Goal: Task Accomplishment & Management: Manage account settings

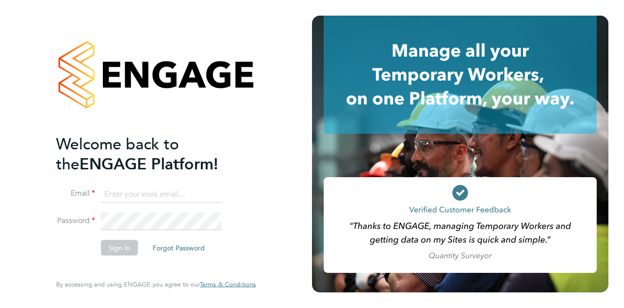
type input "sarah.banham.1990@gmail.com"
click at [123, 250] on button "Sign In" at bounding box center [119, 247] width 37 height 16
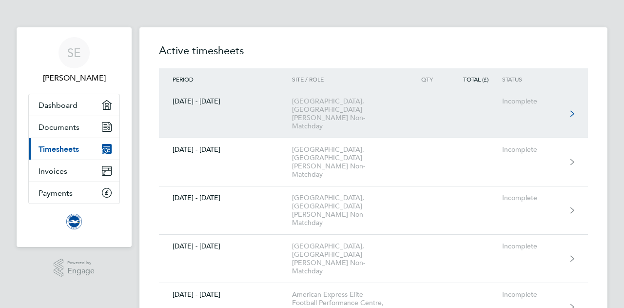
click at [575, 109] on link "[DATE] - [DATE] [GEOGRAPHIC_DATA], [GEOGRAPHIC_DATA] [PERSON_NAME] Non-Matchday…" at bounding box center [373, 114] width 429 height 48
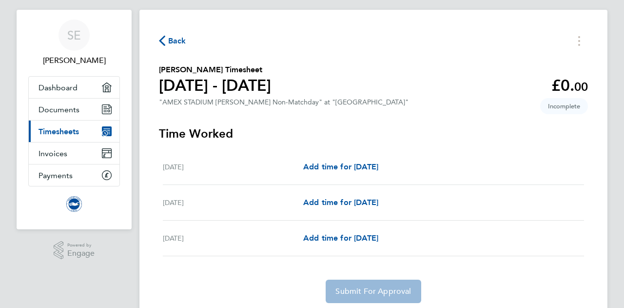
scroll to position [2, 0]
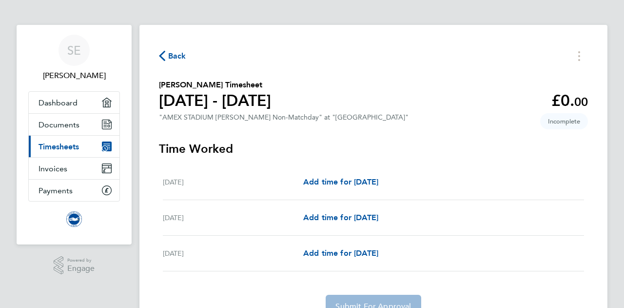
click at [166, 54] on span "Back" at bounding box center [172, 55] width 27 height 9
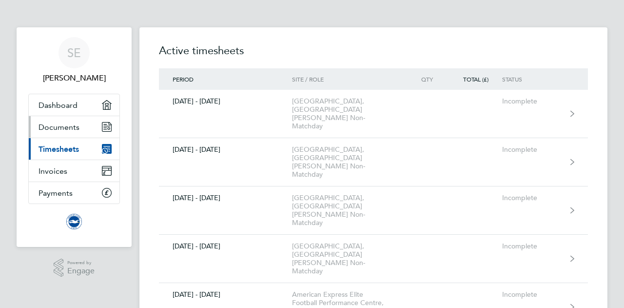
click at [76, 125] on span "Documents" at bounding box center [59, 126] width 41 height 9
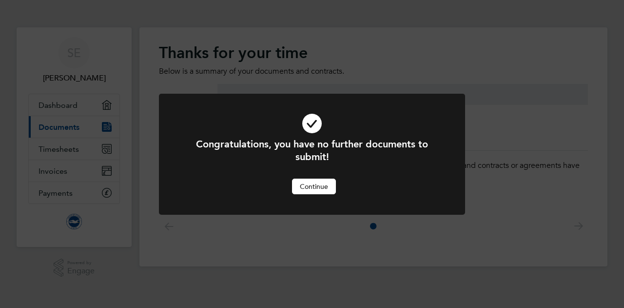
click at [324, 186] on button "Continue" at bounding box center [314, 186] width 44 height 16
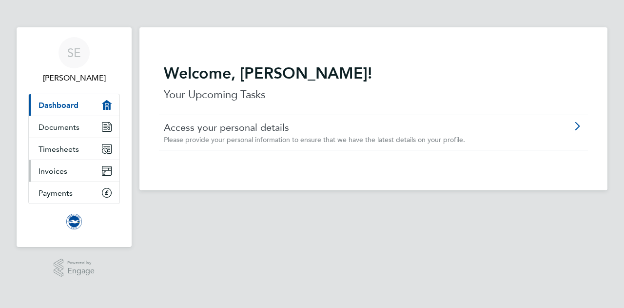
click at [60, 170] on span "Invoices" at bounding box center [53, 170] width 29 height 9
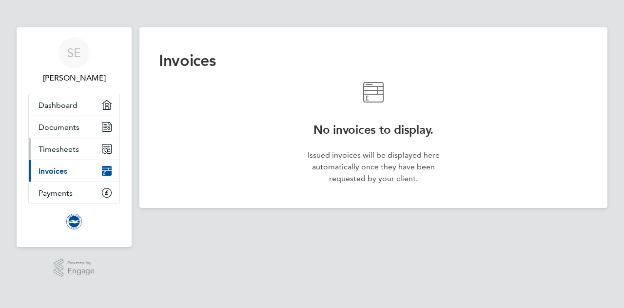
click at [64, 155] on link "Timesheets" at bounding box center [74, 148] width 91 height 21
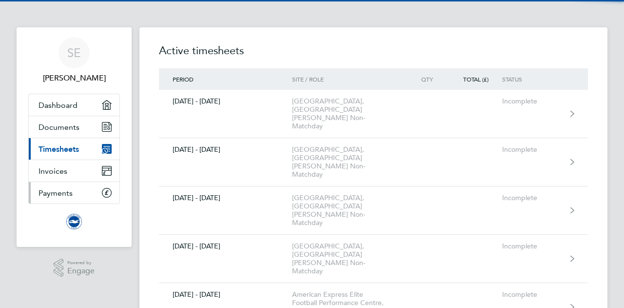
click at [67, 197] on link "Payments" at bounding box center [74, 192] width 91 height 21
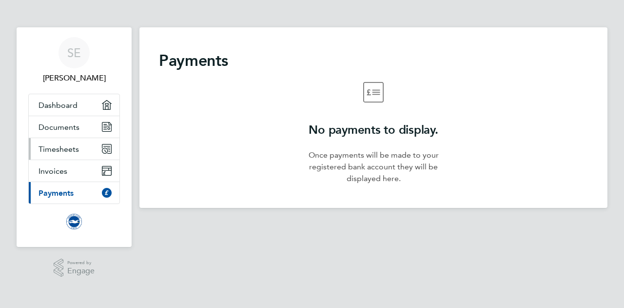
click at [68, 143] on link "Timesheets" at bounding box center [74, 148] width 91 height 21
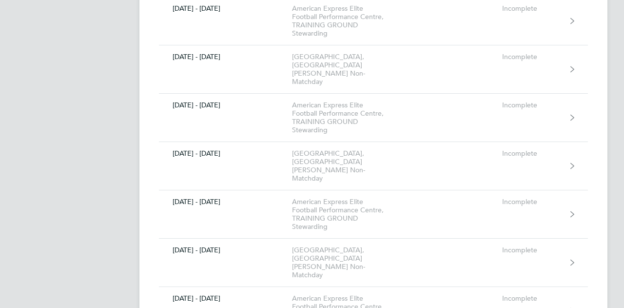
scroll to position [2340, 0]
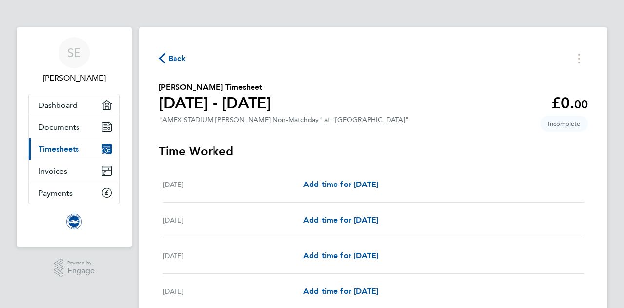
click at [181, 59] on span "Back" at bounding box center [177, 59] width 18 height 12
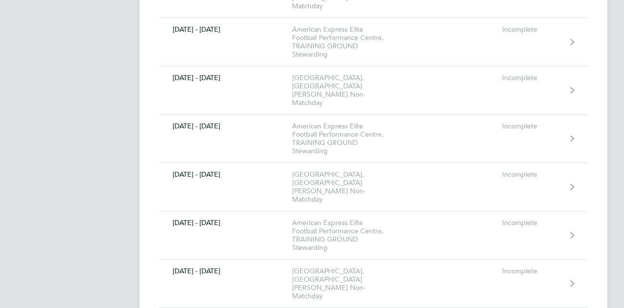
scroll to position [2292, 0]
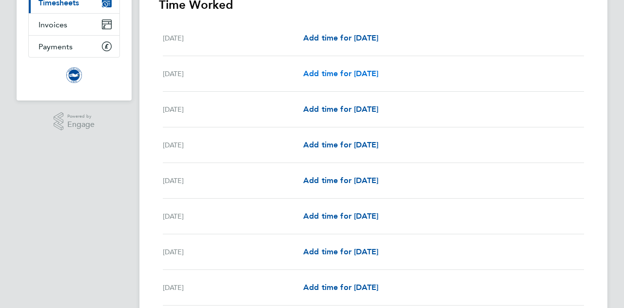
scroll to position [98, 0]
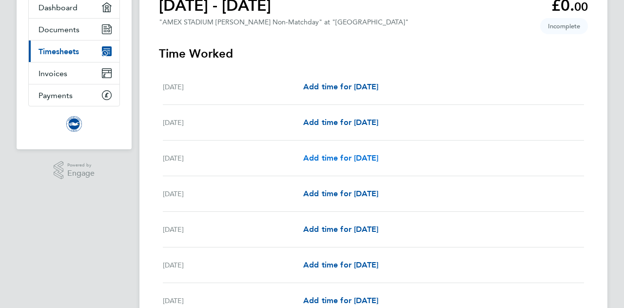
click at [330, 157] on span "Add time for [DATE]" at bounding box center [340, 157] width 75 height 9
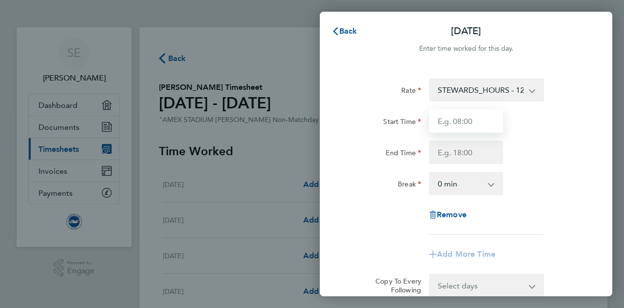
click at [474, 124] on input "Start Time" at bounding box center [466, 120] width 74 height 23
type input "09:00"
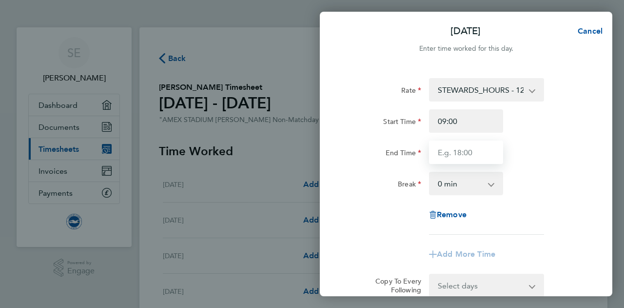
click at [467, 153] on input "End Time" at bounding box center [466, 151] width 74 height 23
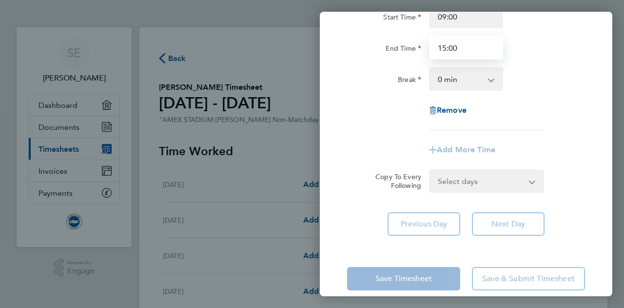
scroll to position [118, 0]
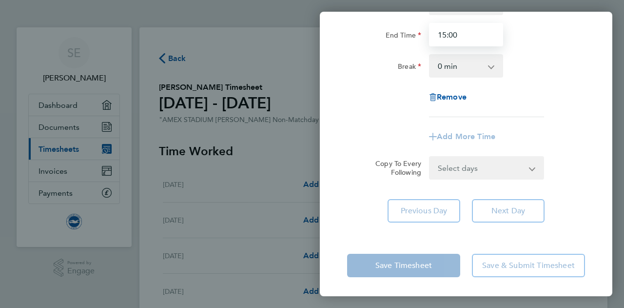
type input "15:00"
click at [555, 177] on div "Copy To Every Following Select days Day Weekday (Mon-Fri) Weekend (Sat-Sun) [DA…" at bounding box center [466, 167] width 246 height 23
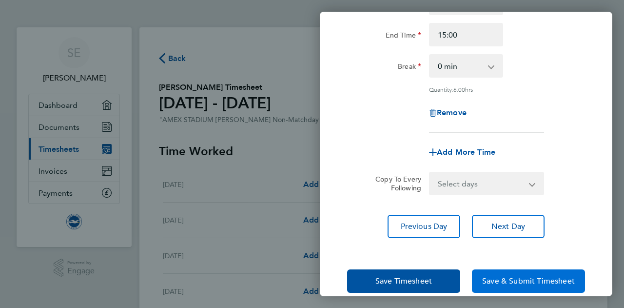
click at [513, 285] on button "Save & Submit Timesheet" at bounding box center [528, 280] width 113 height 23
